Goal: Find contact information: Find contact information

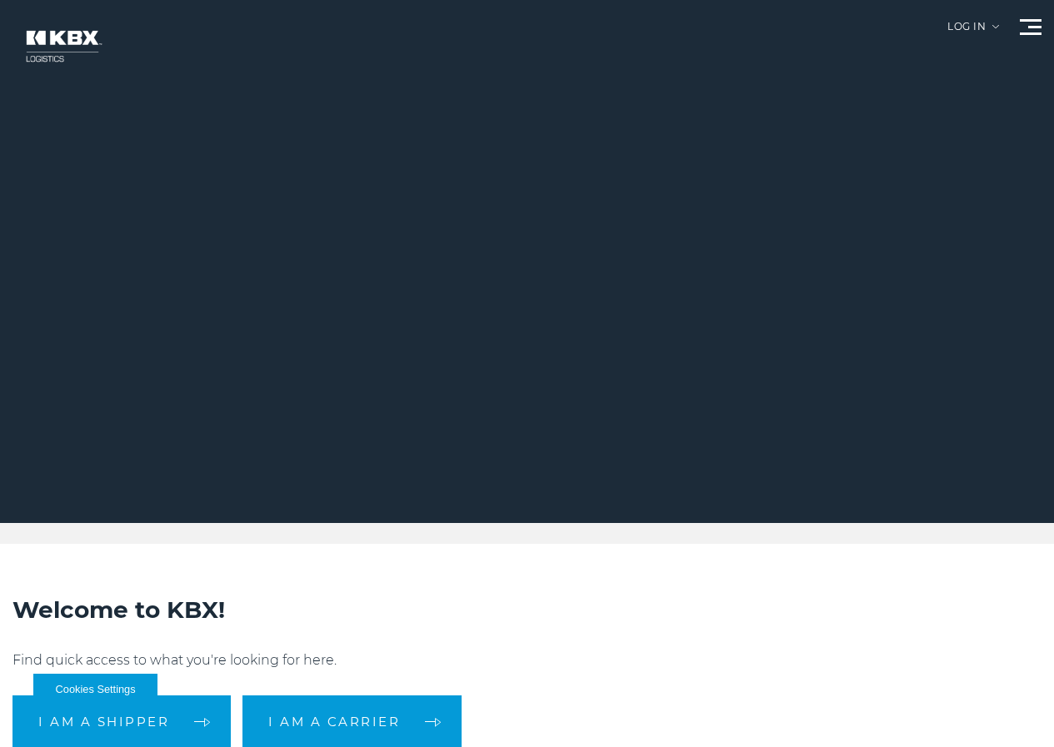
click at [0, 0] on link "Contact Us" at bounding box center [0, 0] width 0 height 0
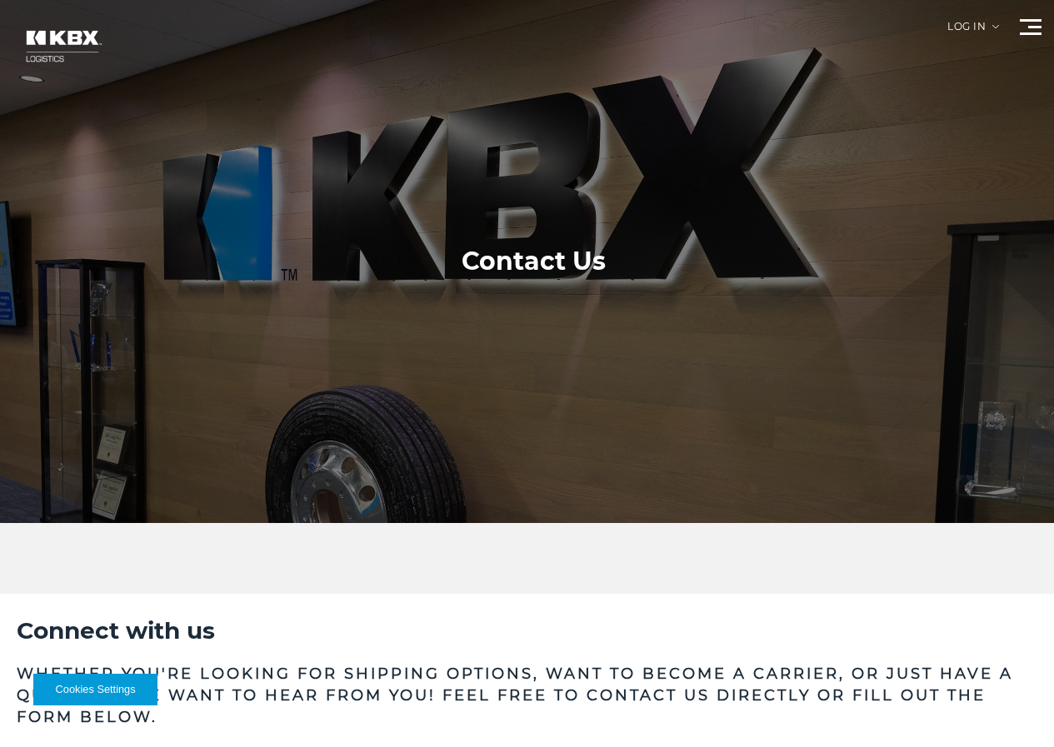
click at [54, 86] on div at bounding box center [533, 261] width 1066 height 523
